Goal: Information Seeking & Learning: Learn about a topic

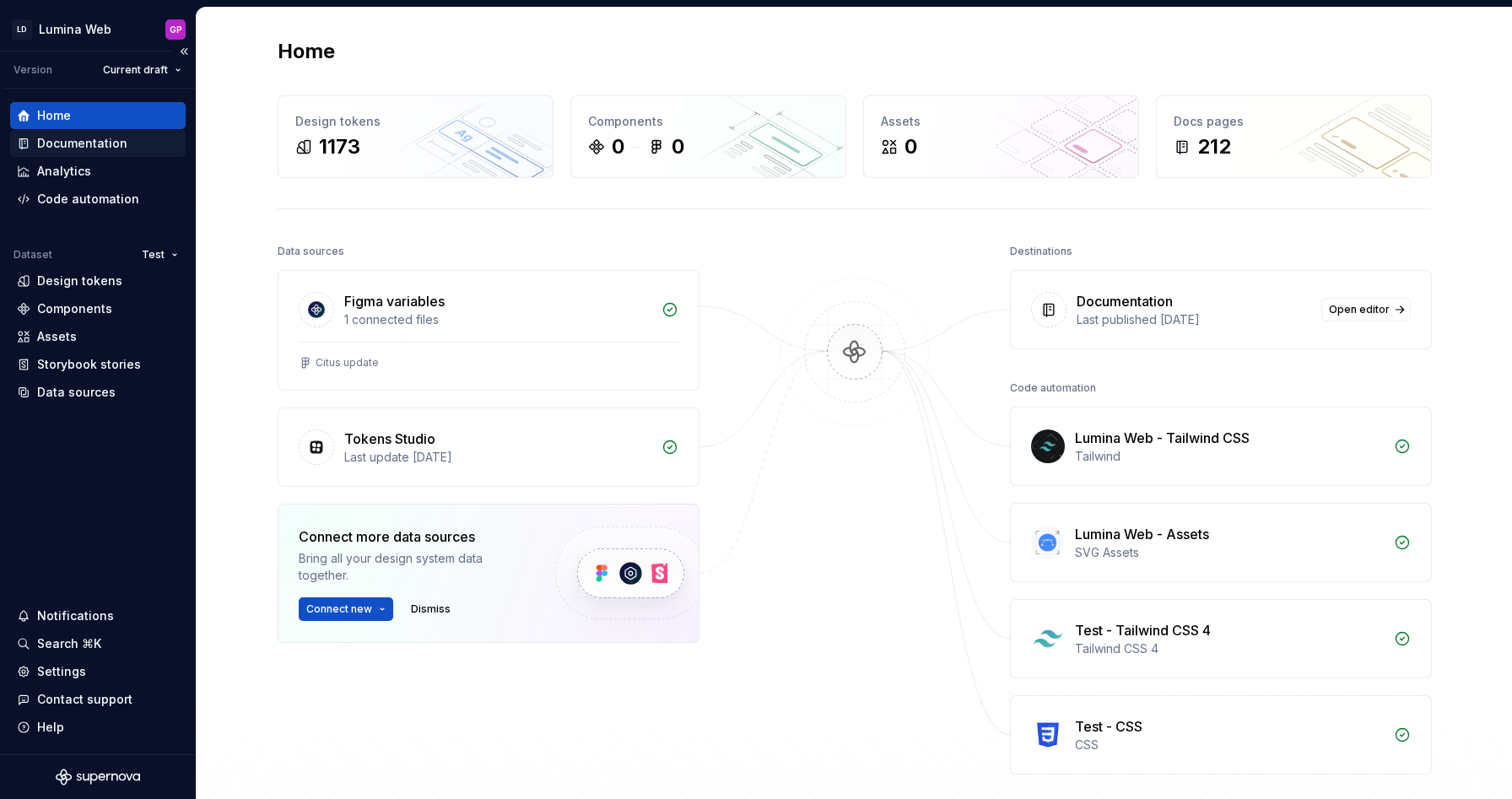
click at [56, 142] on div "Documentation" at bounding box center [82, 143] width 90 height 17
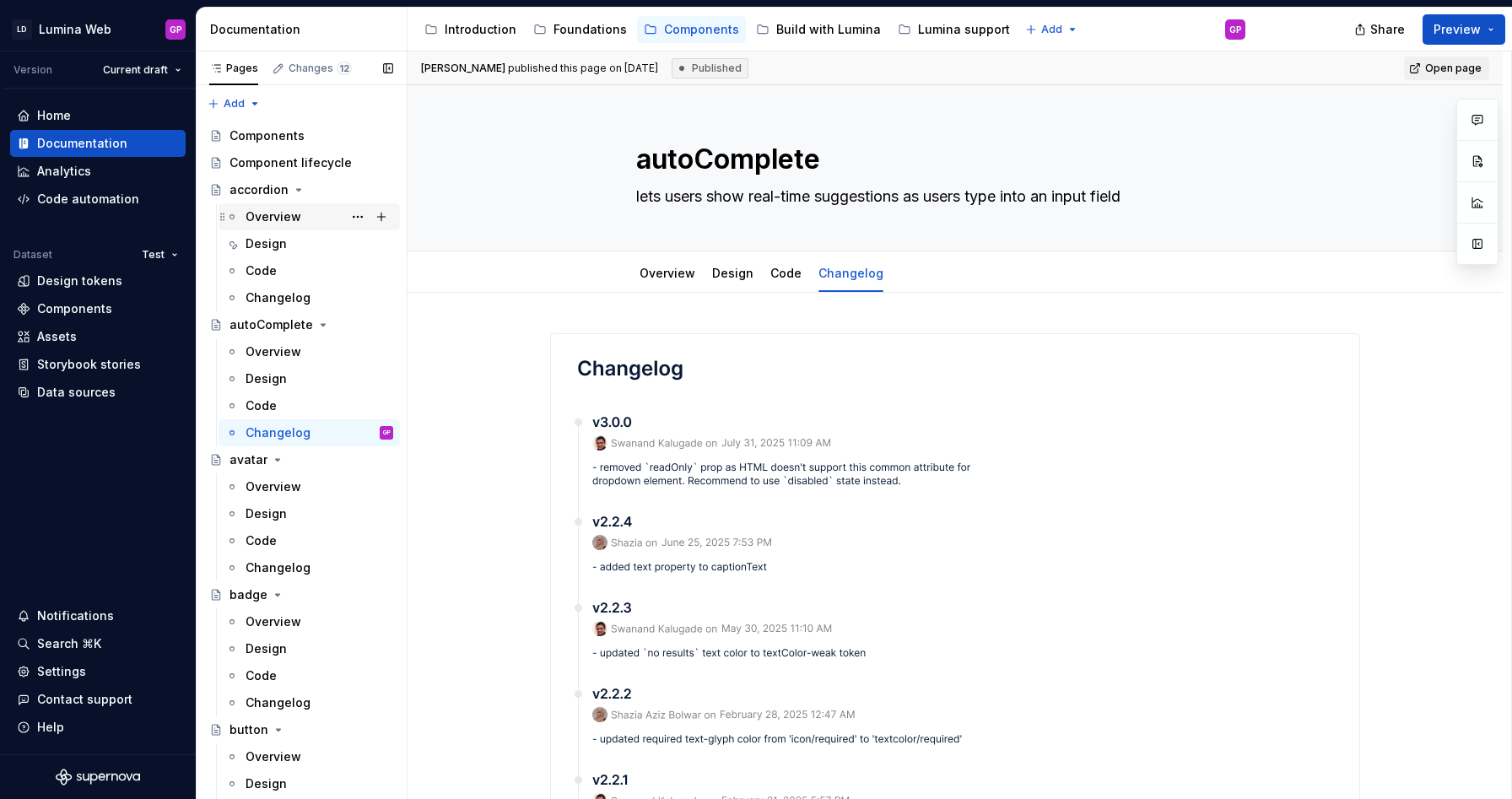
click at [273, 221] on div "Overview" at bounding box center [273, 216] width 56 height 17
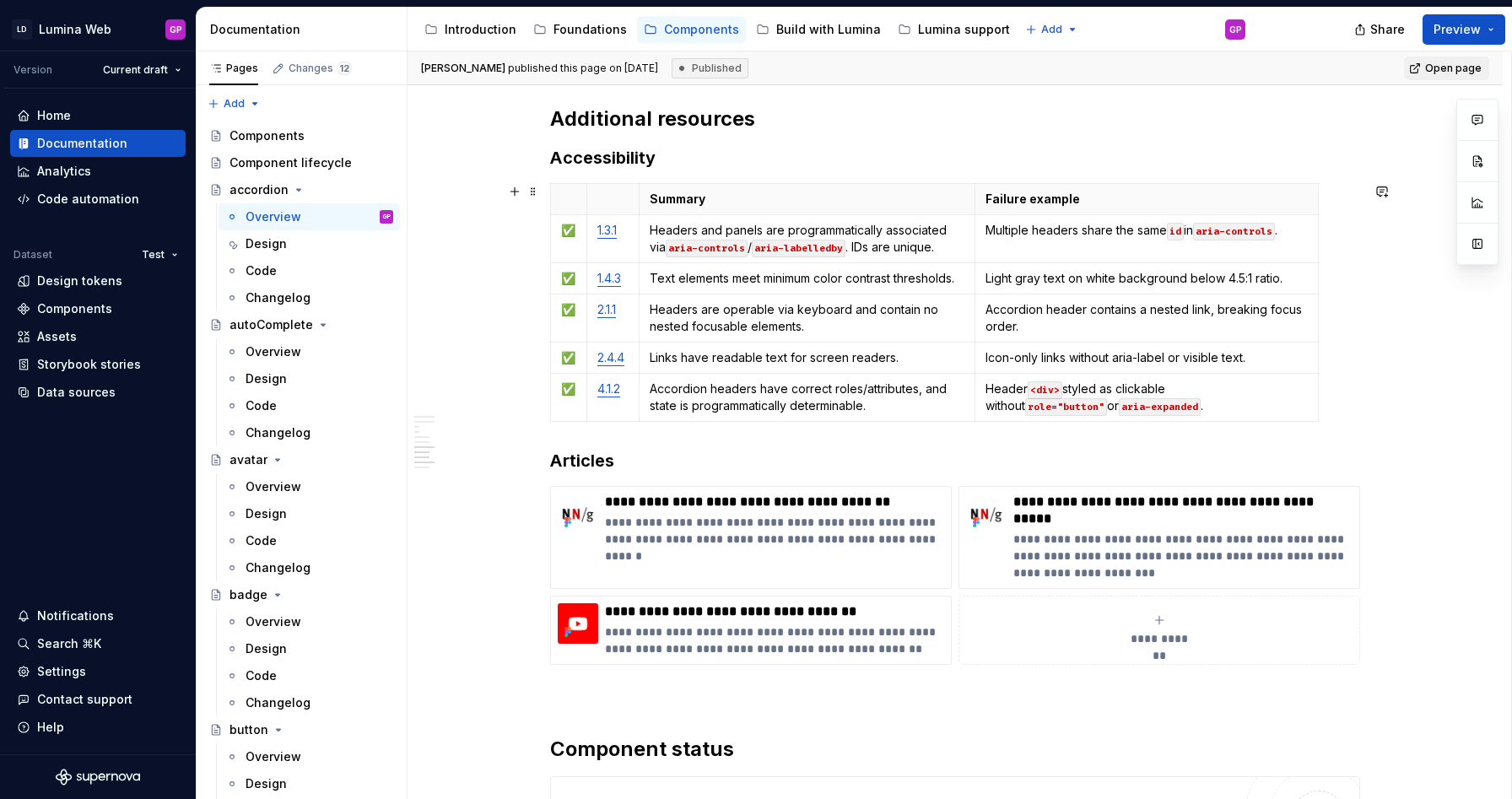
scroll to position [3971, 0]
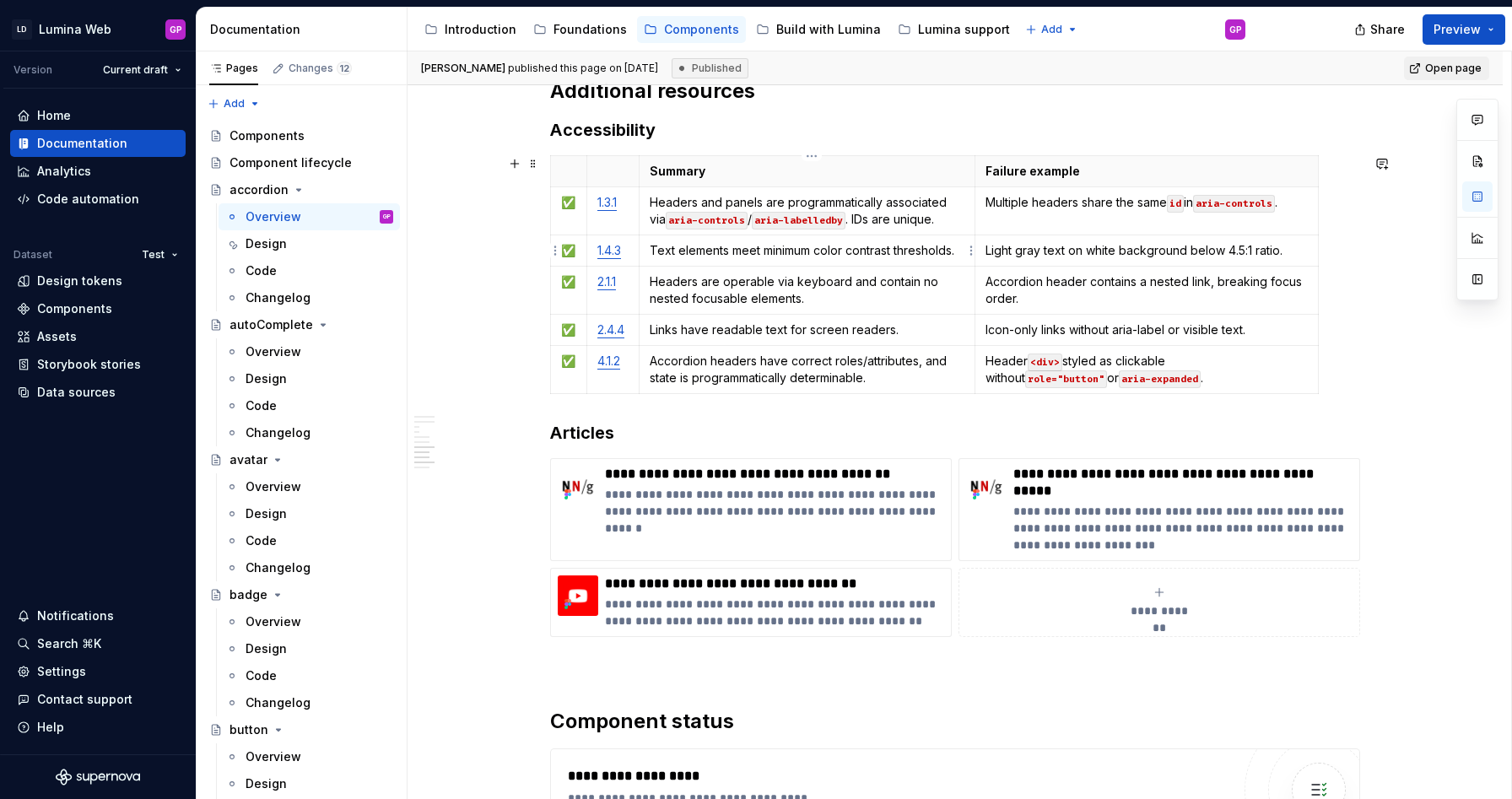
drag, startPoint x: 1344, startPoint y: 392, endPoint x: 753, endPoint y: 242, distance: 609.7
click at [802, 249] on div "Summary Failure example ✅ 1.3.1 Headers and panels are programmatically associa…" at bounding box center [955, 277] width 810 height 245
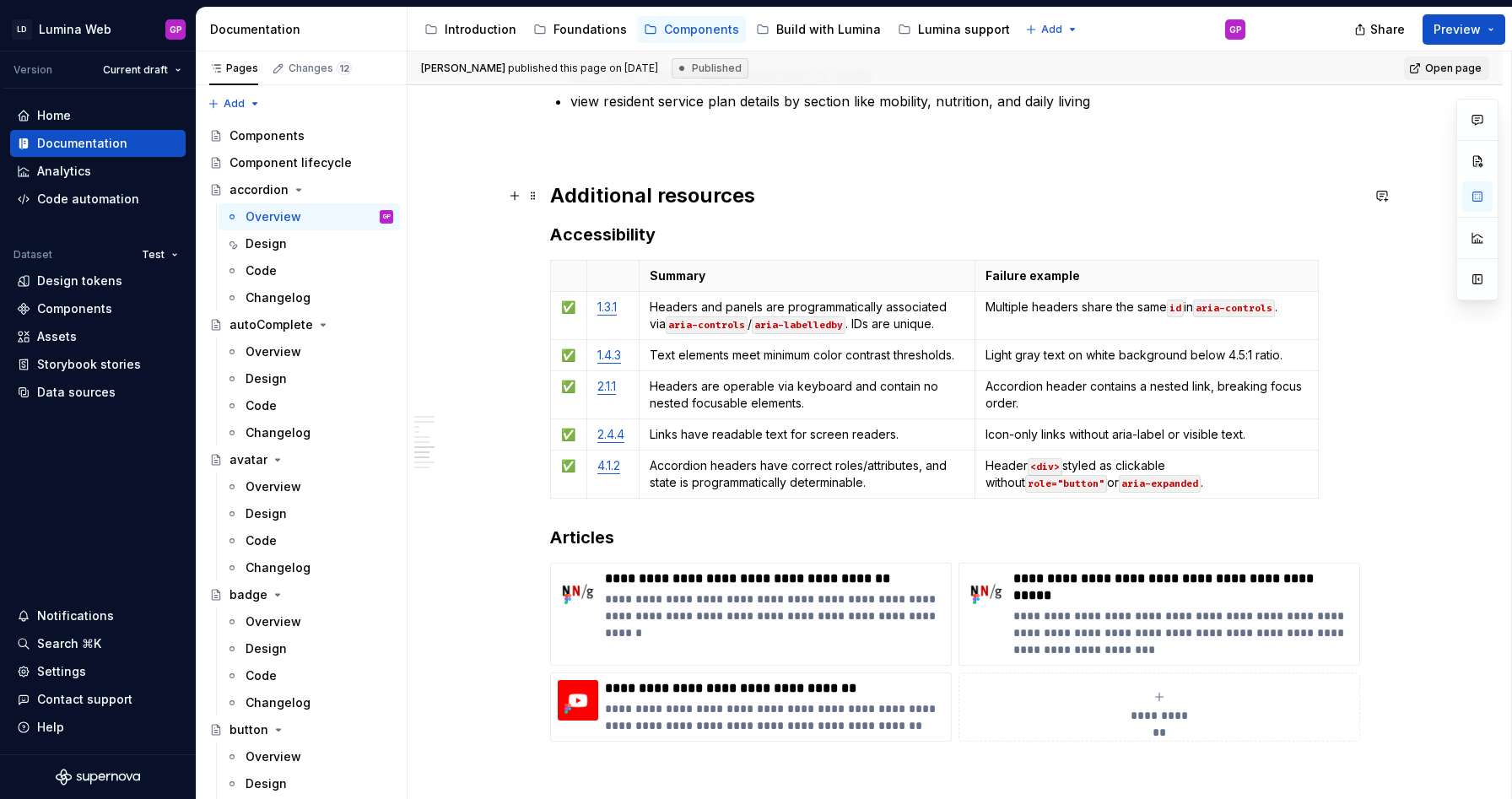
scroll to position [3868, 0]
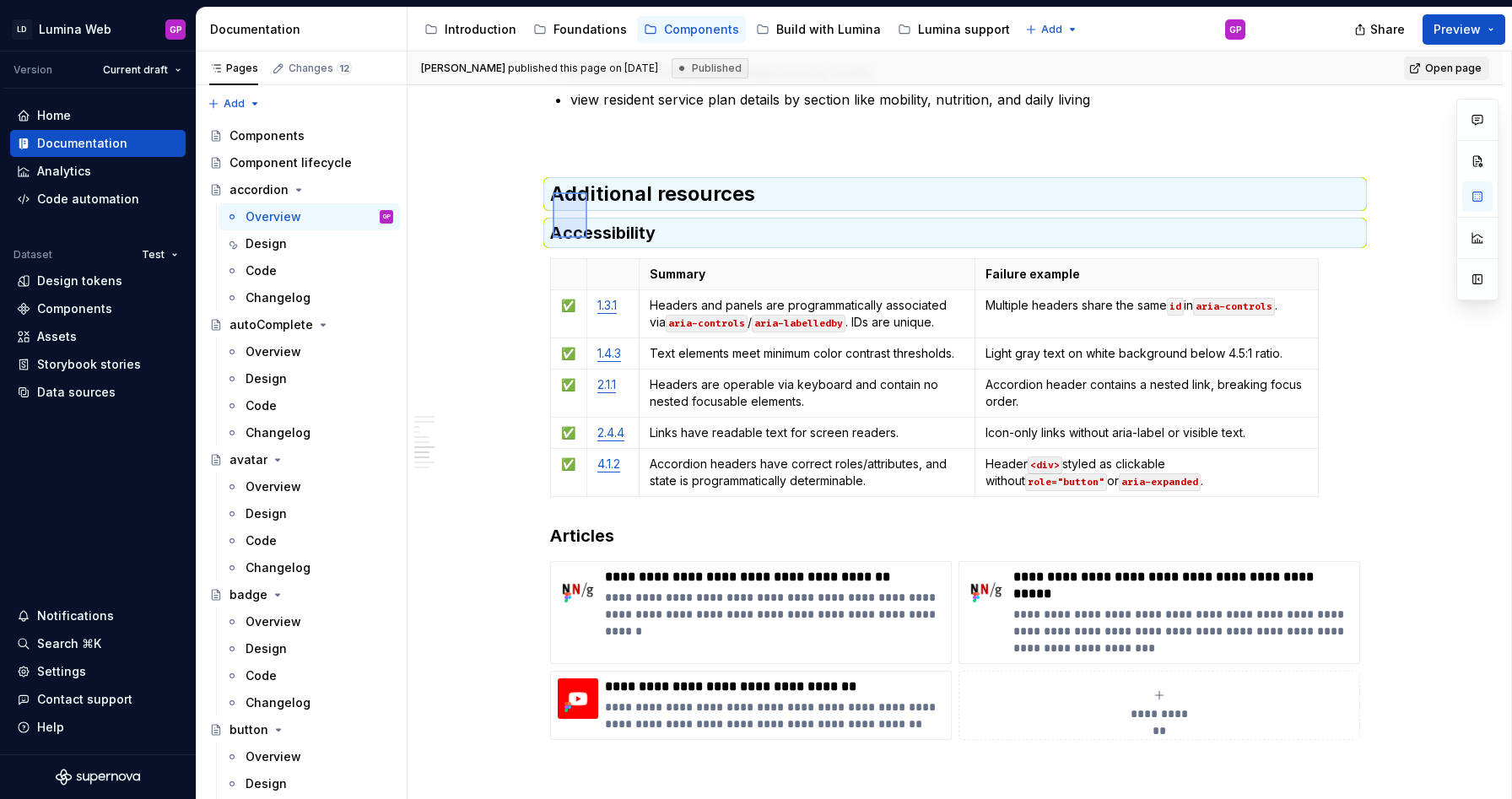
drag, startPoint x: 553, startPoint y: 192, endPoint x: 549, endPoint y: 237, distance: 45.2
click at [582, 238] on div "[PERSON_NAME] published this page on [DATE] Published Open page accordion lets …" at bounding box center [959, 425] width 1103 height 749
click at [510, 239] on button "button" at bounding box center [514, 232] width 24 height 24
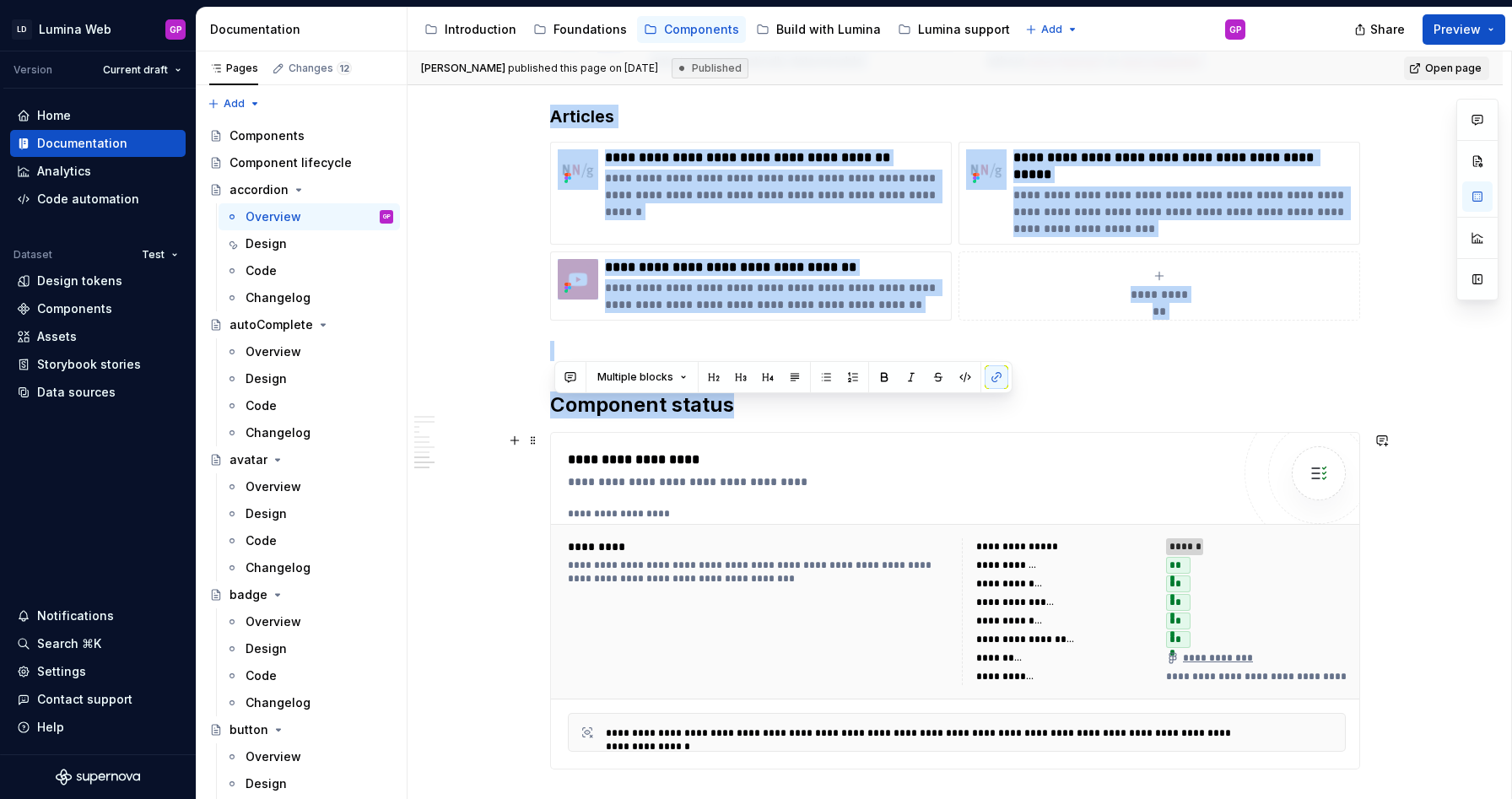
scroll to position [4349, 0]
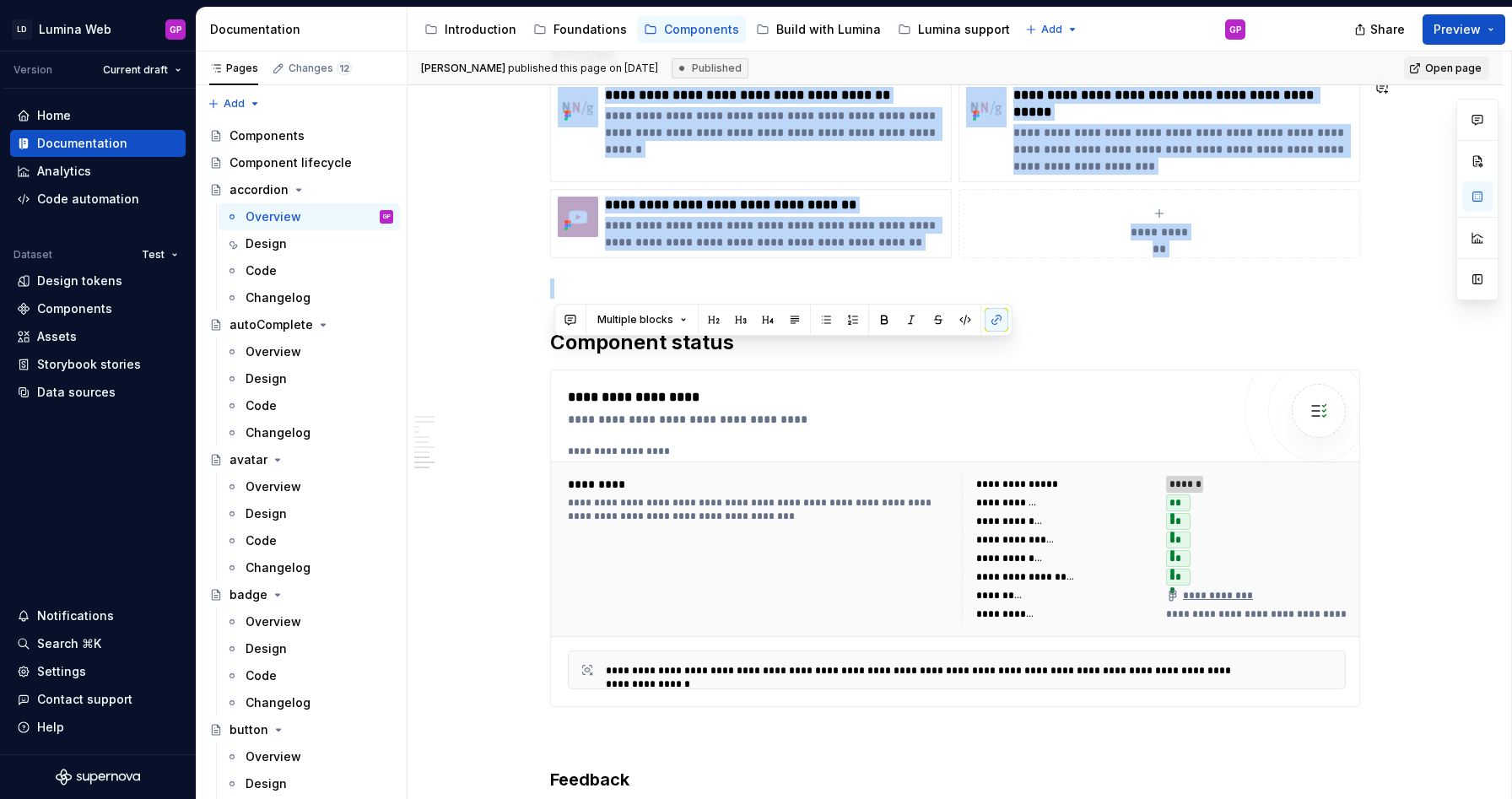
drag, startPoint x: 556, startPoint y: 237, endPoint x: 1381, endPoint y: 275, distance: 825.9
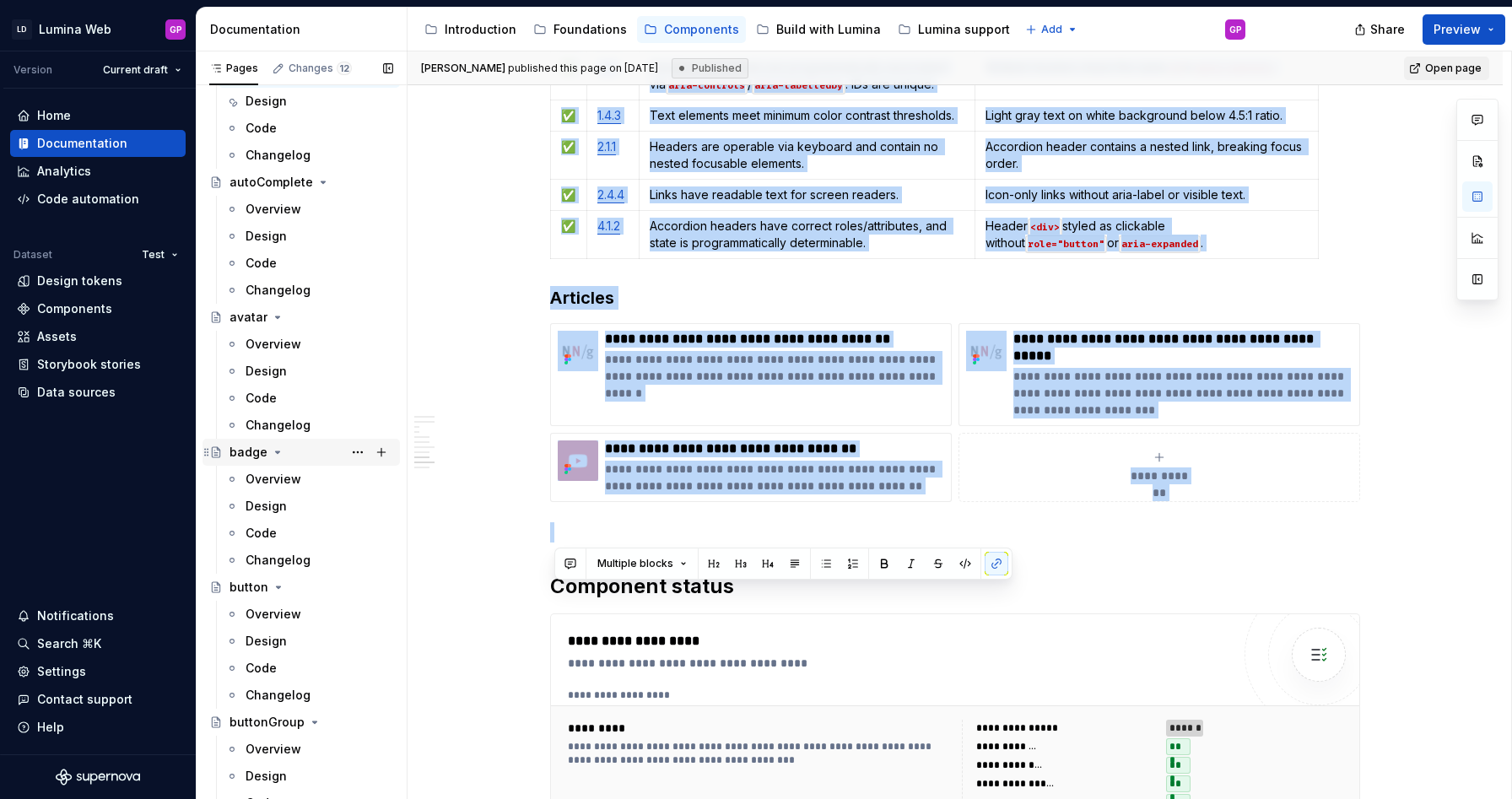
scroll to position [198, 0]
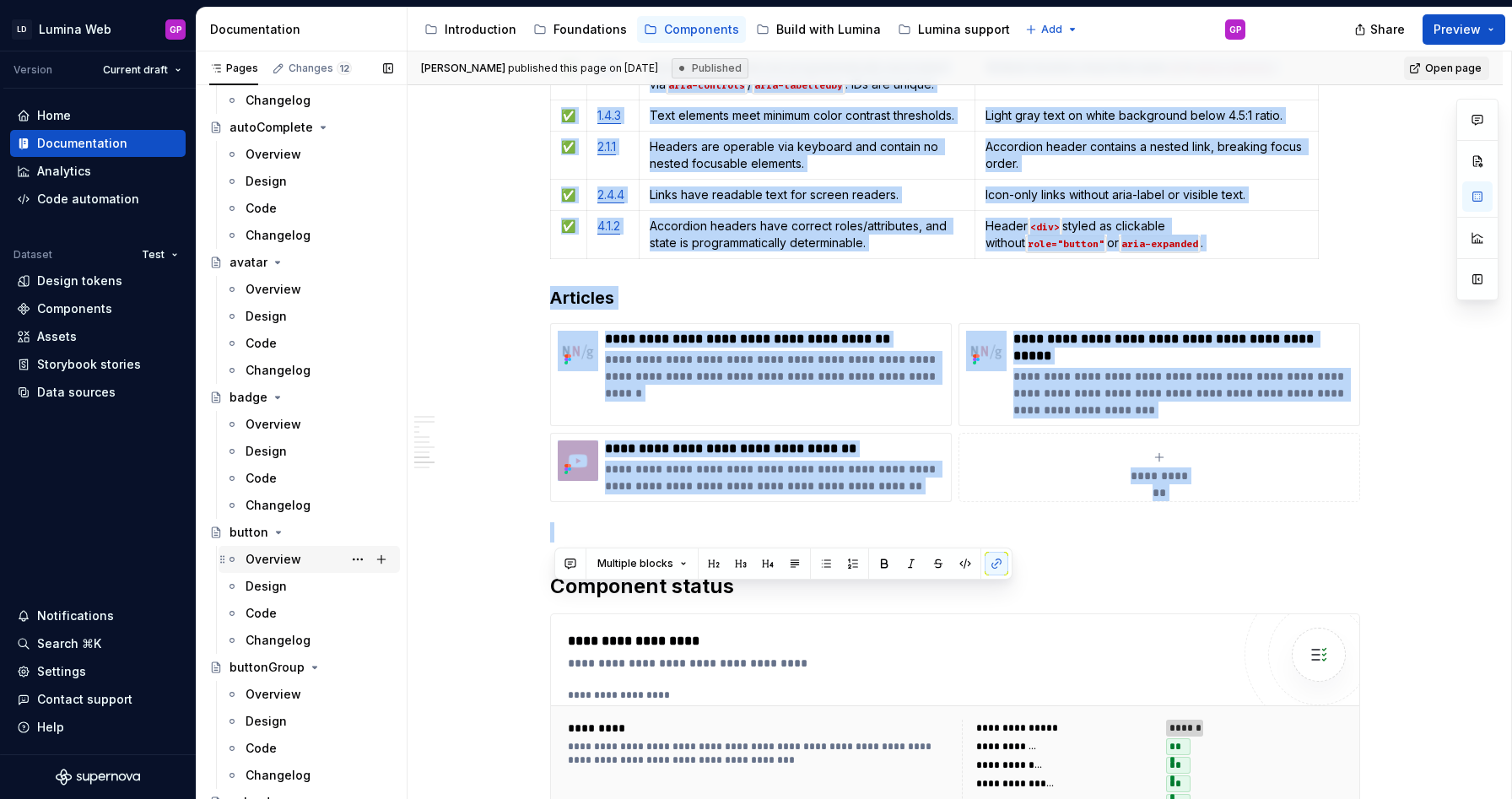
click at [257, 554] on div "Overview" at bounding box center [273, 559] width 56 height 17
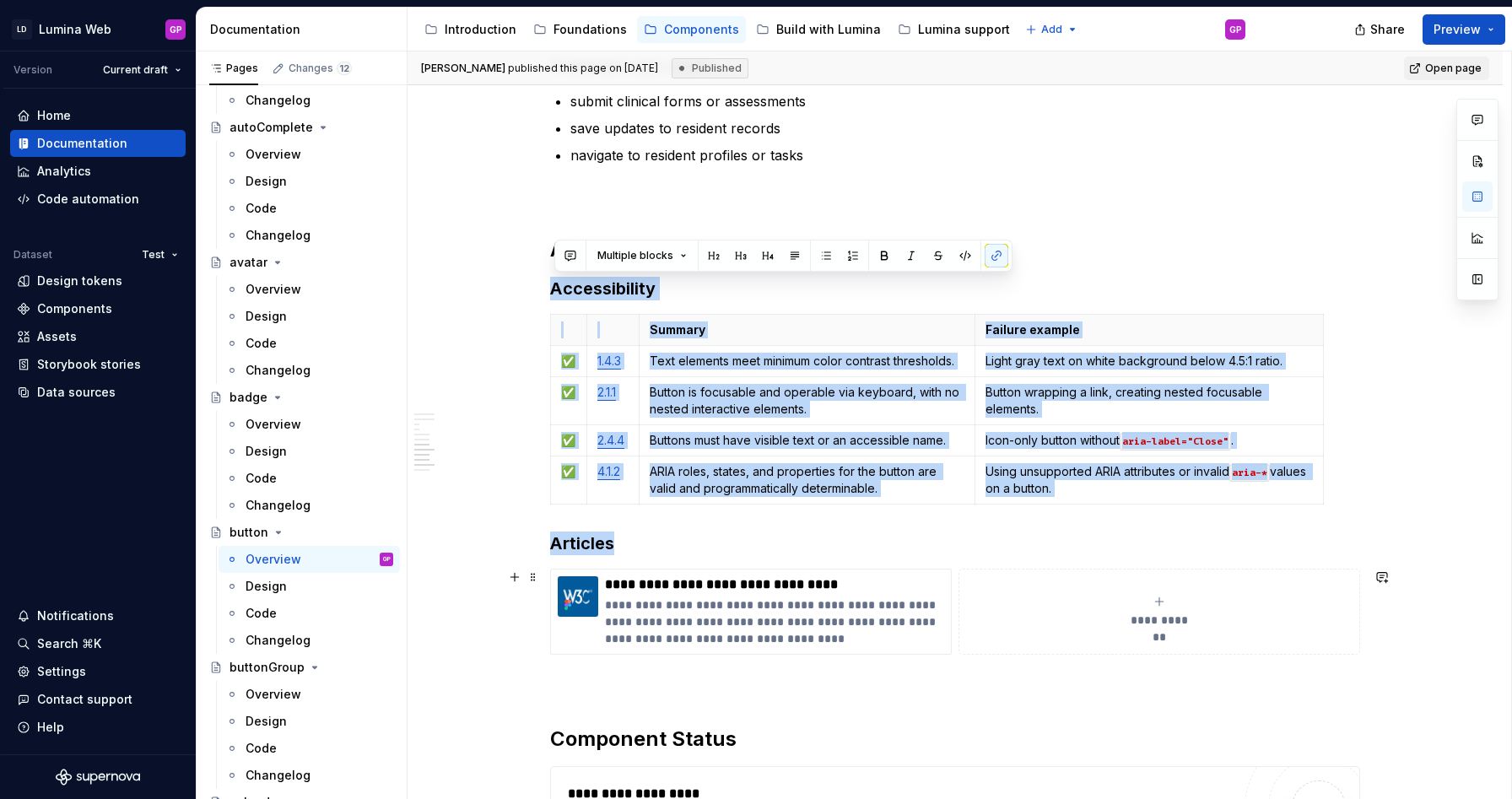
scroll to position [5786, 0]
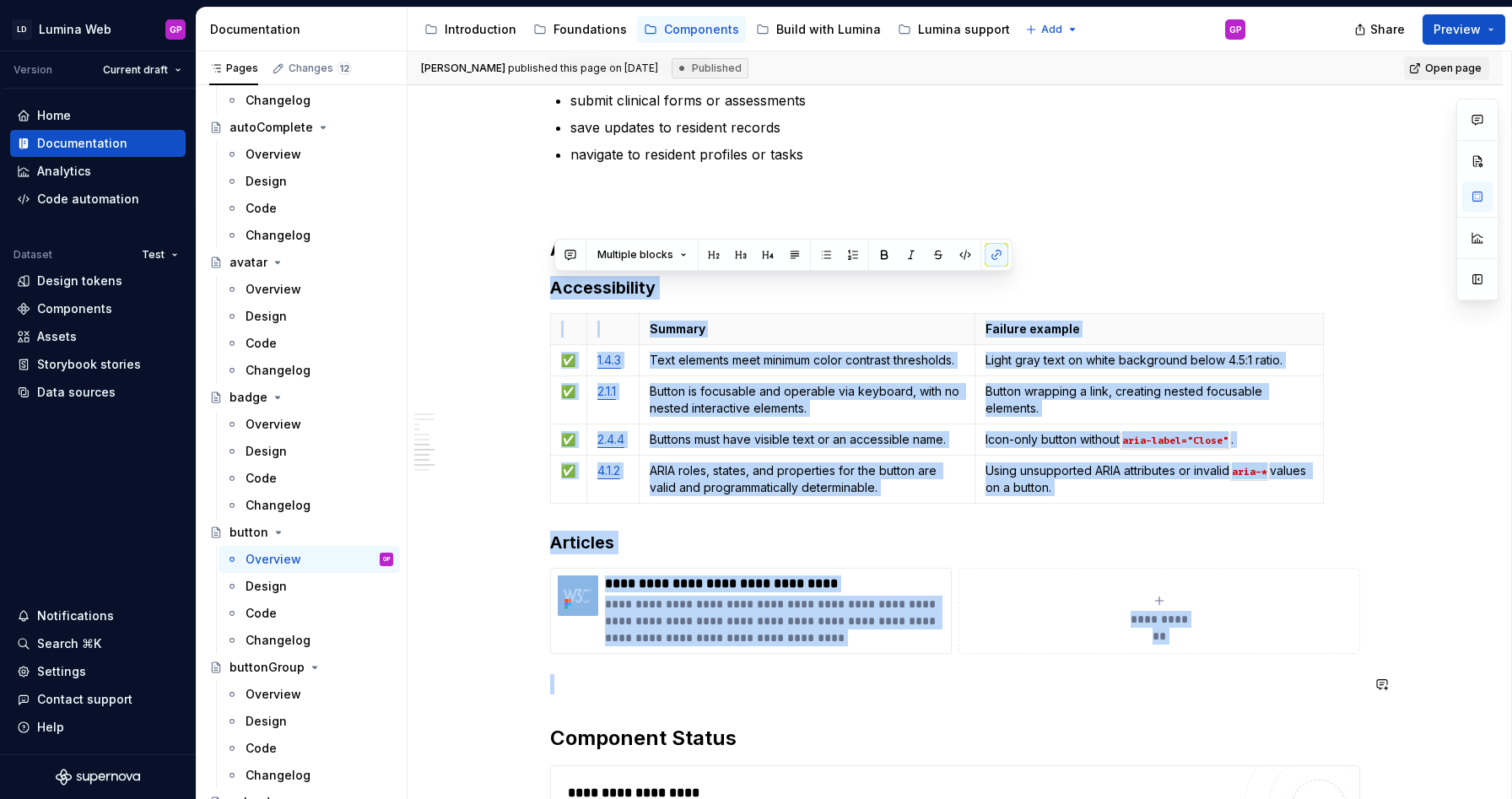
drag, startPoint x: 555, startPoint y: 298, endPoint x: 1368, endPoint y: 667, distance: 892.8
copy div "**********"
click at [106, 25] on html "LD Lumina Web GP Version Current draft Home Documentation Analytics Code automa…" at bounding box center [756, 400] width 1512 height 799
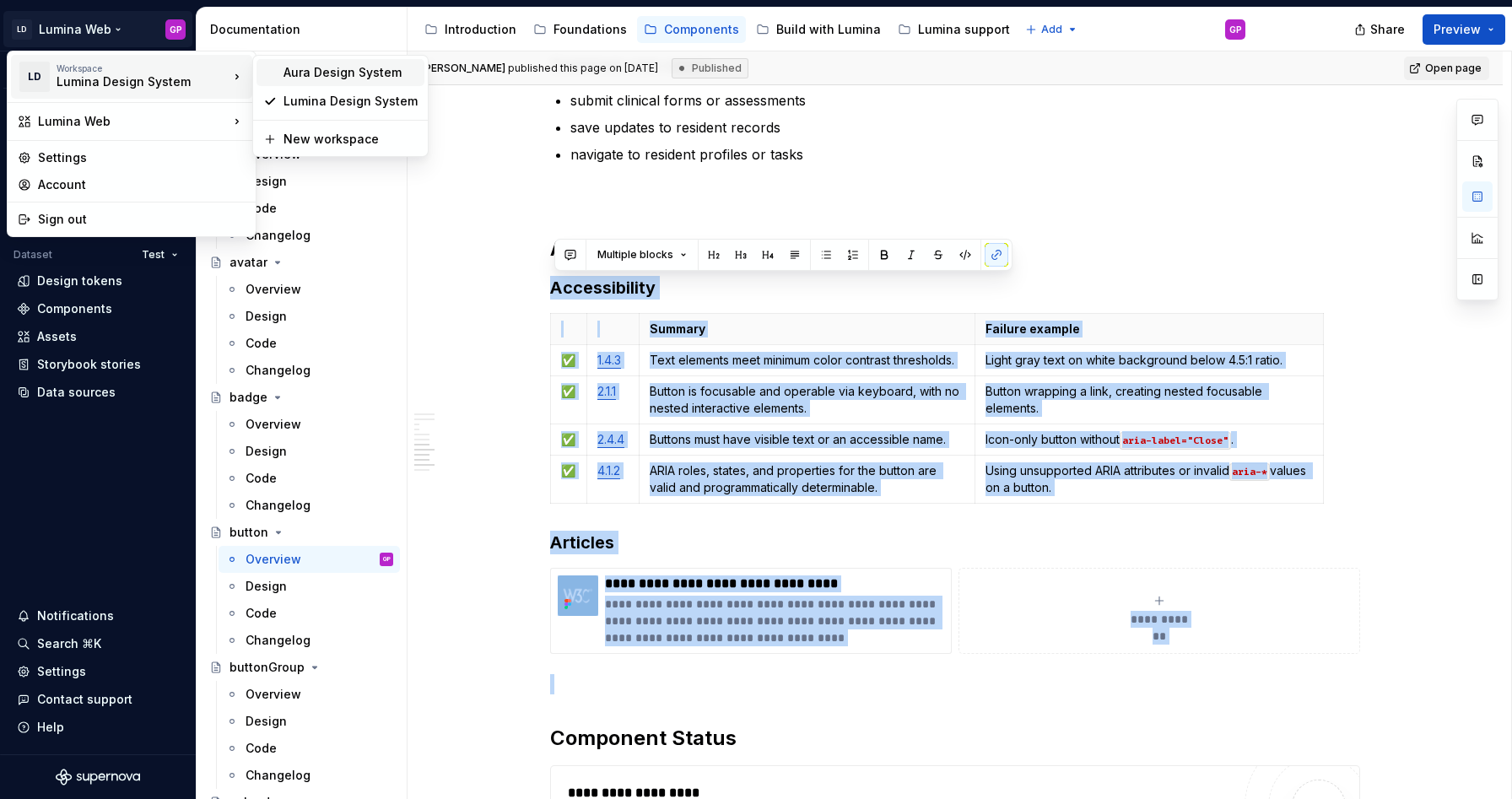
click at [308, 70] on div "Aura Design System" at bounding box center [350, 72] width 134 height 17
type textarea "*"
